Goal: Information Seeking & Learning: Compare options

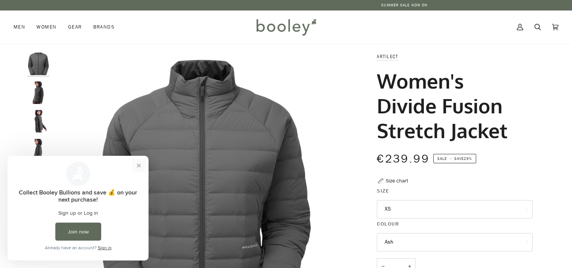
drag, startPoint x: 141, startPoint y: 166, endPoint x: 148, endPoint y: 322, distance: 156.2
click at [141, 166] on button "Close prompt" at bounding box center [139, 166] width 14 height 14
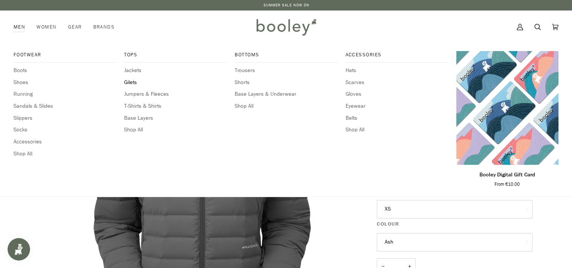
click at [134, 81] on span "Gilets" at bounding box center [175, 83] width 102 height 8
click at [142, 92] on span "Jumpers & Fleeces" at bounding box center [175, 94] width 102 height 8
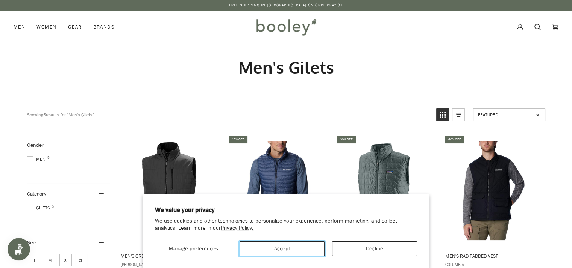
click at [277, 253] on button "Accept" at bounding box center [281, 249] width 85 height 15
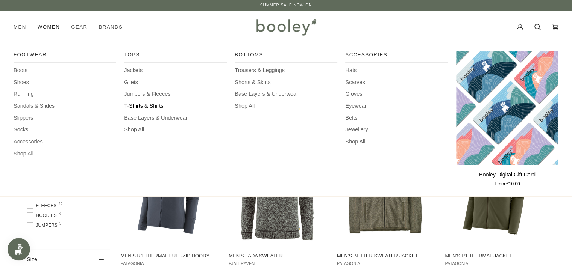
click at [130, 105] on span "T-Shirts & Shirts" at bounding box center [175, 106] width 102 height 8
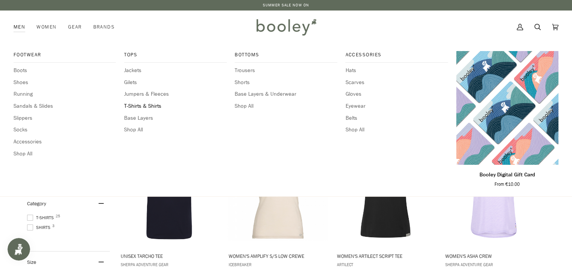
click at [136, 105] on span "T-Shirts & Shirts" at bounding box center [175, 106] width 102 height 8
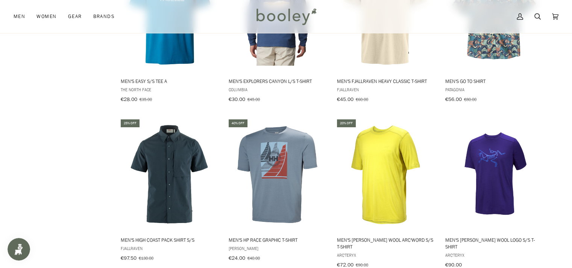
scroll to position [814, 0]
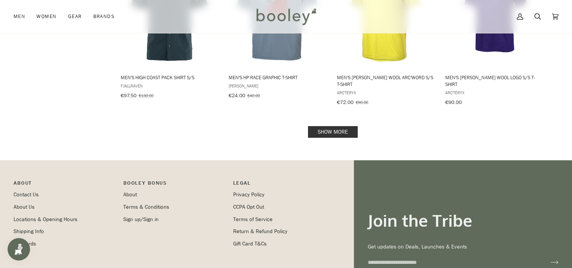
click at [331, 126] on link "Show more" at bounding box center [333, 132] width 50 height 12
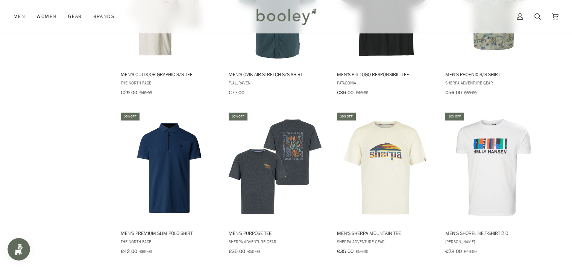
scroll to position [1629, 0]
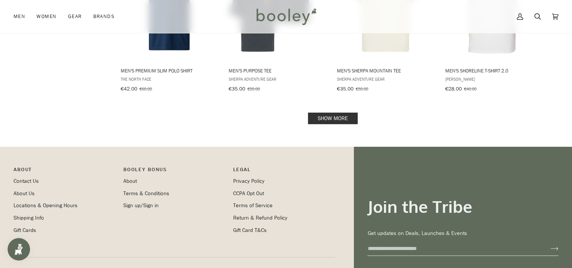
click at [334, 113] on link "Show more" at bounding box center [333, 119] width 50 height 12
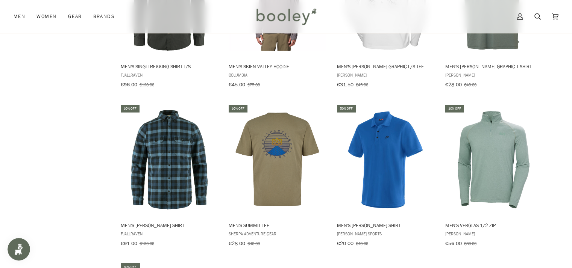
scroll to position [1955, 0]
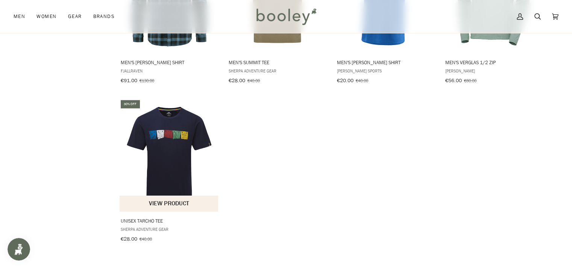
click at [173, 126] on img "Unisex Tarcho Tee" at bounding box center [170, 156] width 100 height 100
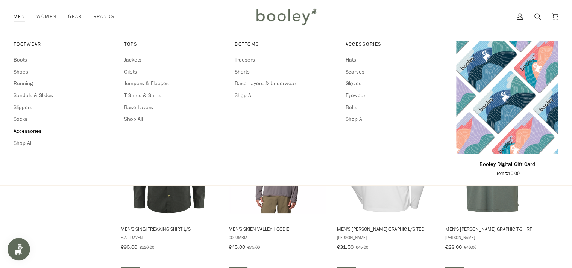
scroll to position [1792, 0]
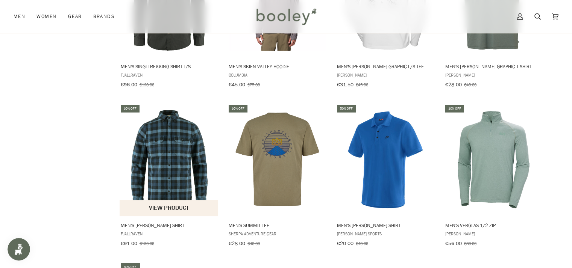
click at [177, 145] on img "Men's Skog Shirt" at bounding box center [170, 160] width 100 height 100
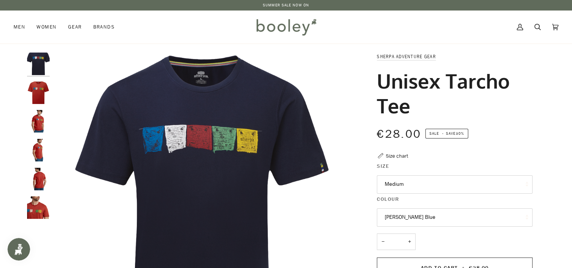
click at [36, 90] on img "Sherpa Adventure Gear Unisex Tarcho Tee Rust - Booley Galway" at bounding box center [38, 93] width 23 height 23
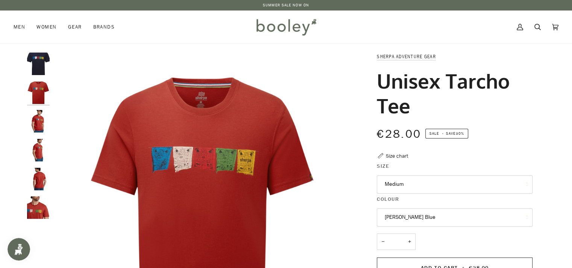
click at [39, 117] on img "Sherpa Adventure Gear Unisex Tarcho Tee Rust - Booley Galway" at bounding box center [38, 121] width 23 height 23
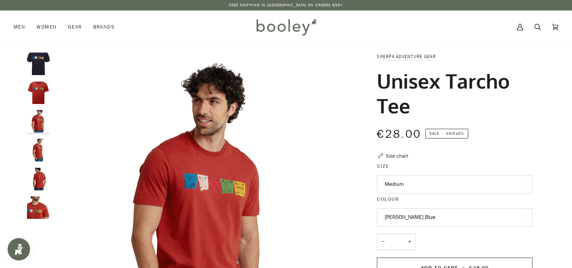
click at [35, 61] on img "Sherpa Adventure Gear Men's Tarcho Tee Rathee Blue - Booley Galway" at bounding box center [38, 64] width 23 height 23
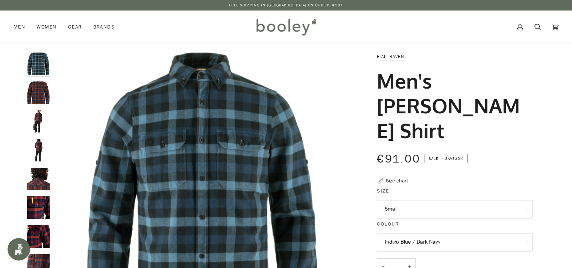
click at [39, 92] on img "Men's Skog Shirt" at bounding box center [38, 93] width 23 height 23
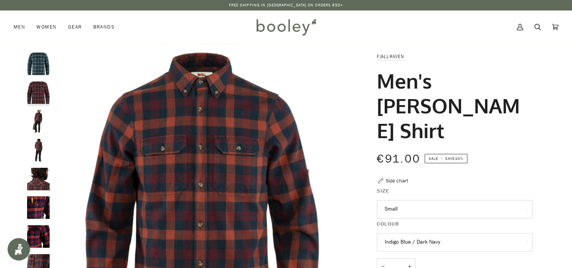
click at [38, 66] on img "Men's Skog Shirt" at bounding box center [38, 64] width 23 height 23
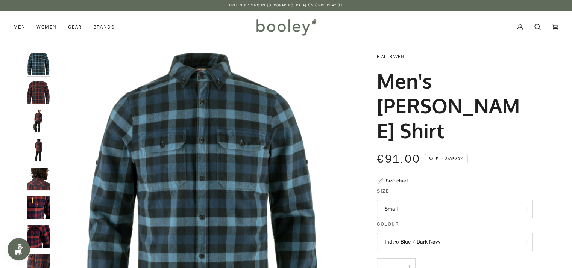
click at [39, 116] on img "Fjallraven Men's Skog Shirt - Booley Galway" at bounding box center [38, 121] width 23 height 23
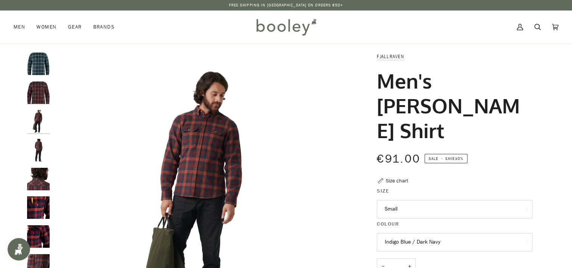
click at [35, 147] on img "Fjallraven Men's Skog Shirt - Booley Galway" at bounding box center [38, 150] width 23 height 23
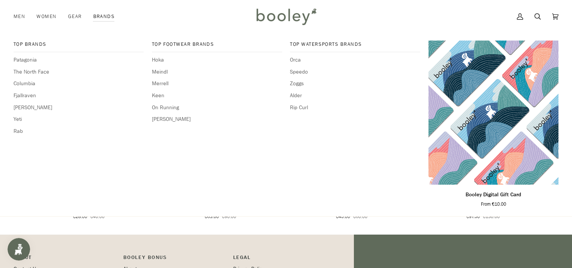
scroll to position [326, 0]
